Goal: Check status

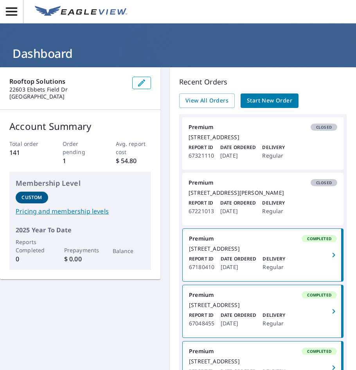
click at [255, 139] on div "[STREET_ADDRESS]" at bounding box center [262, 137] width 148 height 7
click at [218, 148] on link "Premium Closed [STREET_ADDRESS] Report ID 67321110 Date Ordered [DATE] Delivery…" at bounding box center [262, 143] width 161 height 52
click at [219, 148] on link "Premium Closed [STREET_ADDRESS] Report ID 67321110 Date Ordered [DATE] Delivery…" at bounding box center [262, 143] width 161 height 52
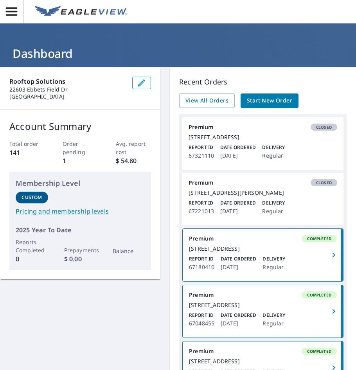
click at [326, 132] on link "Premium Closed [STREET_ADDRESS] Report ID 67321110 Date Ordered [DATE] Delivery…" at bounding box center [262, 143] width 161 height 52
drag, startPoint x: 231, startPoint y: 145, endPoint x: 218, endPoint y: 154, distance: 15.5
click at [218, 154] on div "Report ID 67321110 Date Ordered [DATE] Delivery Regular" at bounding box center [262, 152] width 148 height 16
click at [222, 151] on p "Date Ordered" at bounding box center [238, 147] width 36 height 7
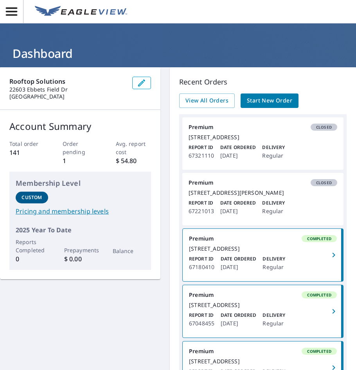
click at [222, 151] on p "Date Ordered" at bounding box center [238, 147] width 36 height 7
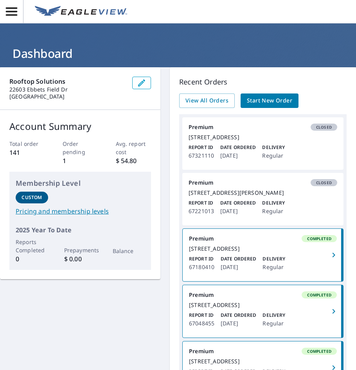
click at [222, 151] on p "Date Ordered" at bounding box center [238, 147] width 36 height 7
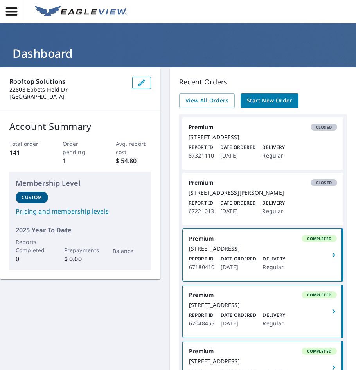
click at [222, 151] on p "Date Ordered" at bounding box center [238, 147] width 36 height 7
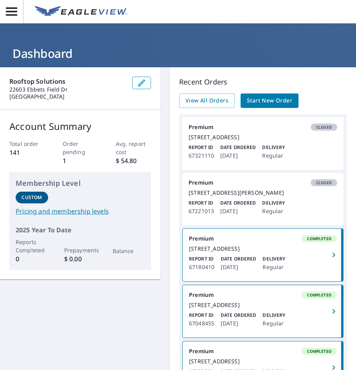
click at [222, 151] on p "Date Ordered" at bounding box center [238, 147] width 36 height 7
click at [264, 106] on link "Start New Order" at bounding box center [269, 100] width 58 height 14
